Goal: Information Seeking & Learning: Learn about a topic

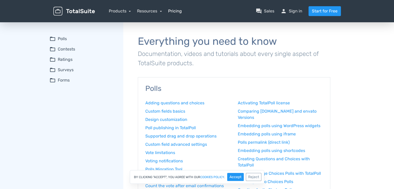
click at [174, 11] on link "Pricing" at bounding box center [175, 11] width 14 height 6
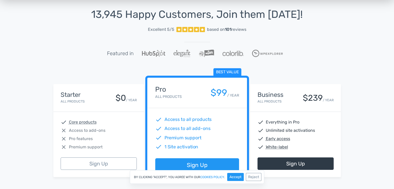
scroll to position [52, 0]
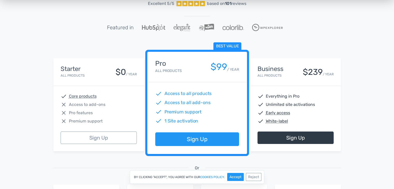
drag, startPoint x: 14, startPoint y: 99, endPoint x: 284, endPoint y: 169, distance: 279.1
click at [284, 169] on div "Or" at bounding box center [196, 174] width 295 height 21
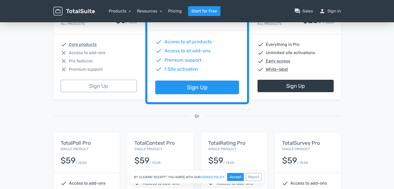
scroll to position [0, 0]
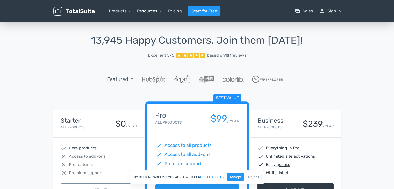
click at [151, 11] on link "Resources" at bounding box center [149, 11] width 25 height 5
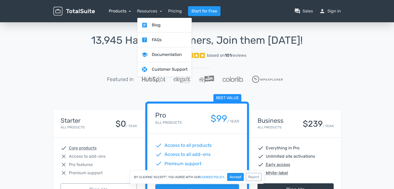
click at [125, 11] on link "Products" at bounding box center [120, 11] width 22 height 5
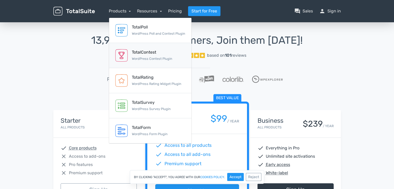
click at [149, 54] on div "TotalContest" at bounding box center [152, 52] width 40 height 6
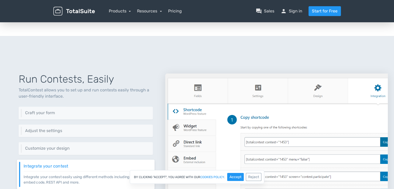
scroll to position [127, 0]
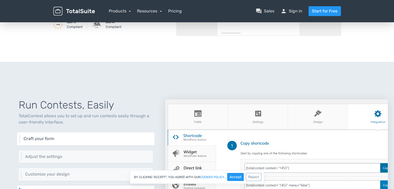
click at [41, 138] on h6 "Craft your form" at bounding box center [87, 138] width 127 height 5
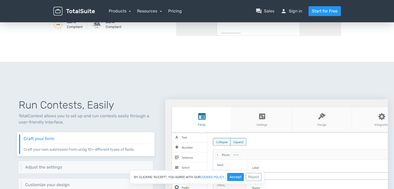
scroll to position [179, 0]
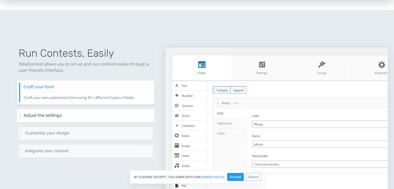
click at [47, 113] on h6 "Adjust the settings" at bounding box center [87, 115] width 127 height 5
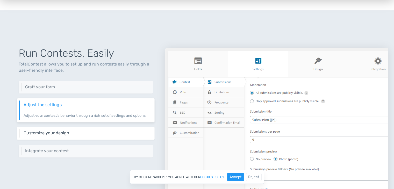
click at [52, 131] on h6 "Customize your design" at bounding box center [87, 133] width 127 height 5
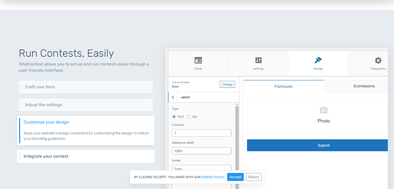
click at [55, 155] on h6 "Integrate your contest" at bounding box center [87, 156] width 127 height 5
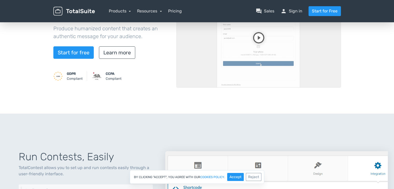
scroll to position [0, 0]
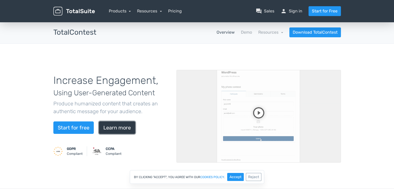
click at [121, 128] on link "Learn more" at bounding box center [117, 127] width 36 height 12
click at [122, 13] on link "Products" at bounding box center [120, 11] width 22 height 5
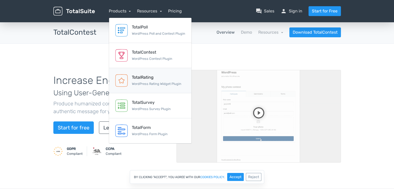
click at [153, 79] on div "TotalRating" at bounding box center [156, 77] width 49 height 6
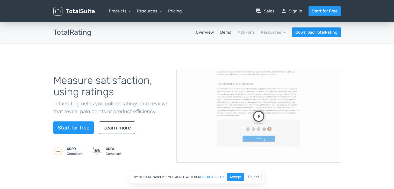
click at [226, 32] on link "Demo" at bounding box center [225, 32] width 11 height 6
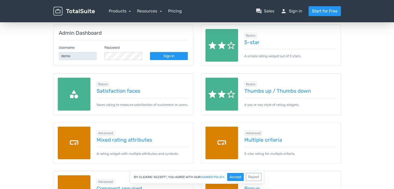
scroll to position [44, 0]
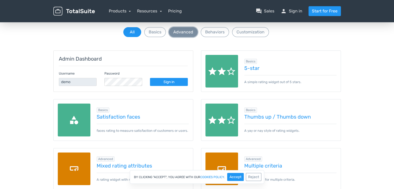
click at [191, 34] on button "Advanced" at bounding box center [183, 32] width 29 height 10
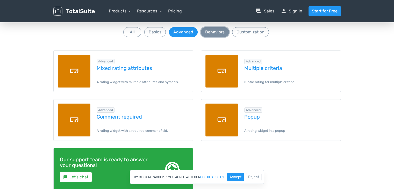
click at [216, 34] on button "Behaviors" at bounding box center [215, 32] width 28 height 10
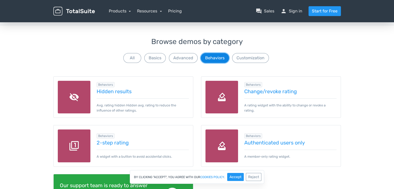
scroll to position [0, 0]
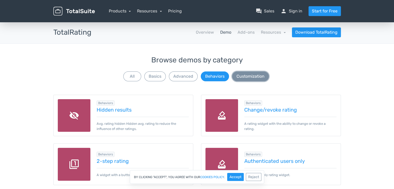
click at [260, 74] on button "Customization" at bounding box center [250, 76] width 37 height 10
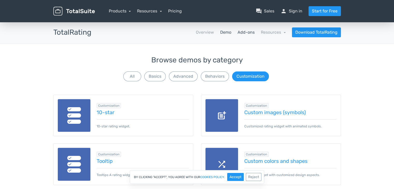
click at [248, 31] on link "Add-ons" at bounding box center [245, 32] width 17 height 6
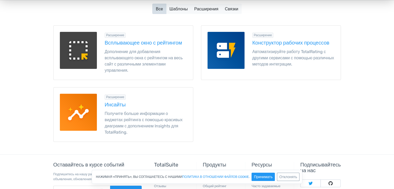
scroll to position [52, 0]
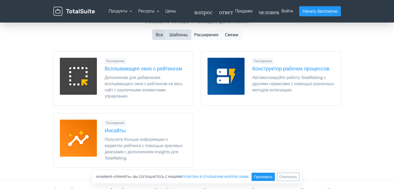
click at [181, 34] on font "Шаблоны" at bounding box center [178, 34] width 18 height 5
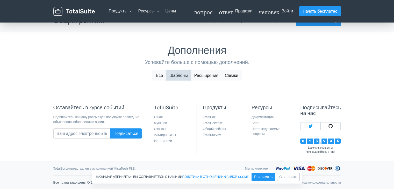
scroll to position [11, 0]
click at [207, 76] on font "Расширения" at bounding box center [206, 75] width 24 height 5
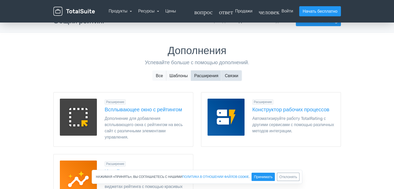
click at [231, 79] on button "Связки" at bounding box center [231, 75] width 20 height 10
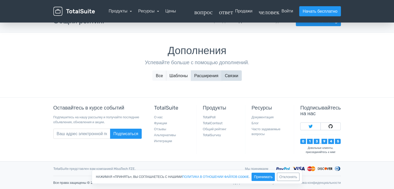
click at [218, 78] on font "Расширения" at bounding box center [206, 75] width 24 height 5
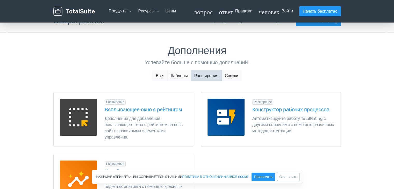
scroll to position [37, 0]
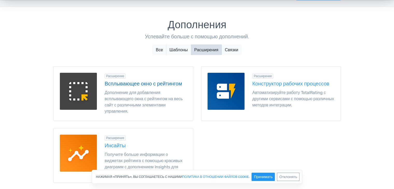
click at [144, 84] on font "Всплывающее окно с рейтингом" at bounding box center [143, 84] width 77 height 6
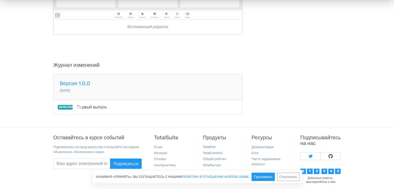
scroll to position [492, 0]
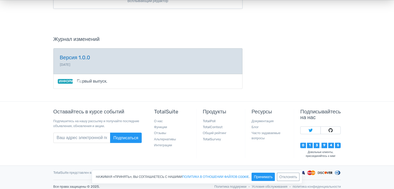
click at [75, 60] on link "Версия 1.0.0 [DATE]" at bounding box center [147, 61] width 189 height 26
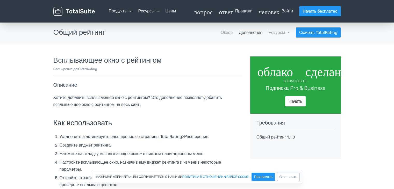
click at [150, 13] on font "Ресурсы" at bounding box center [146, 11] width 16 height 5
